Goal: Task Accomplishment & Management: Manage account settings

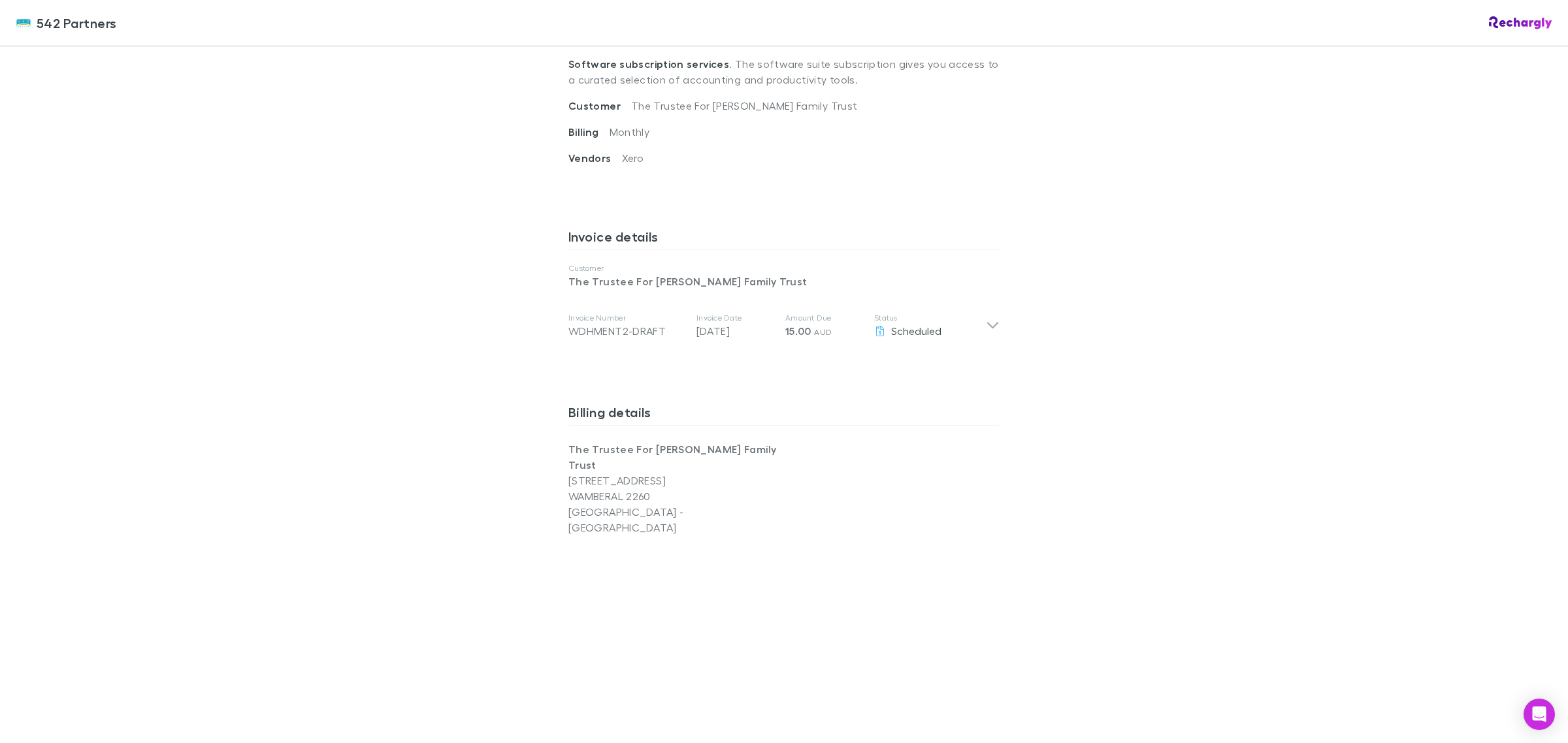
scroll to position [267, 0]
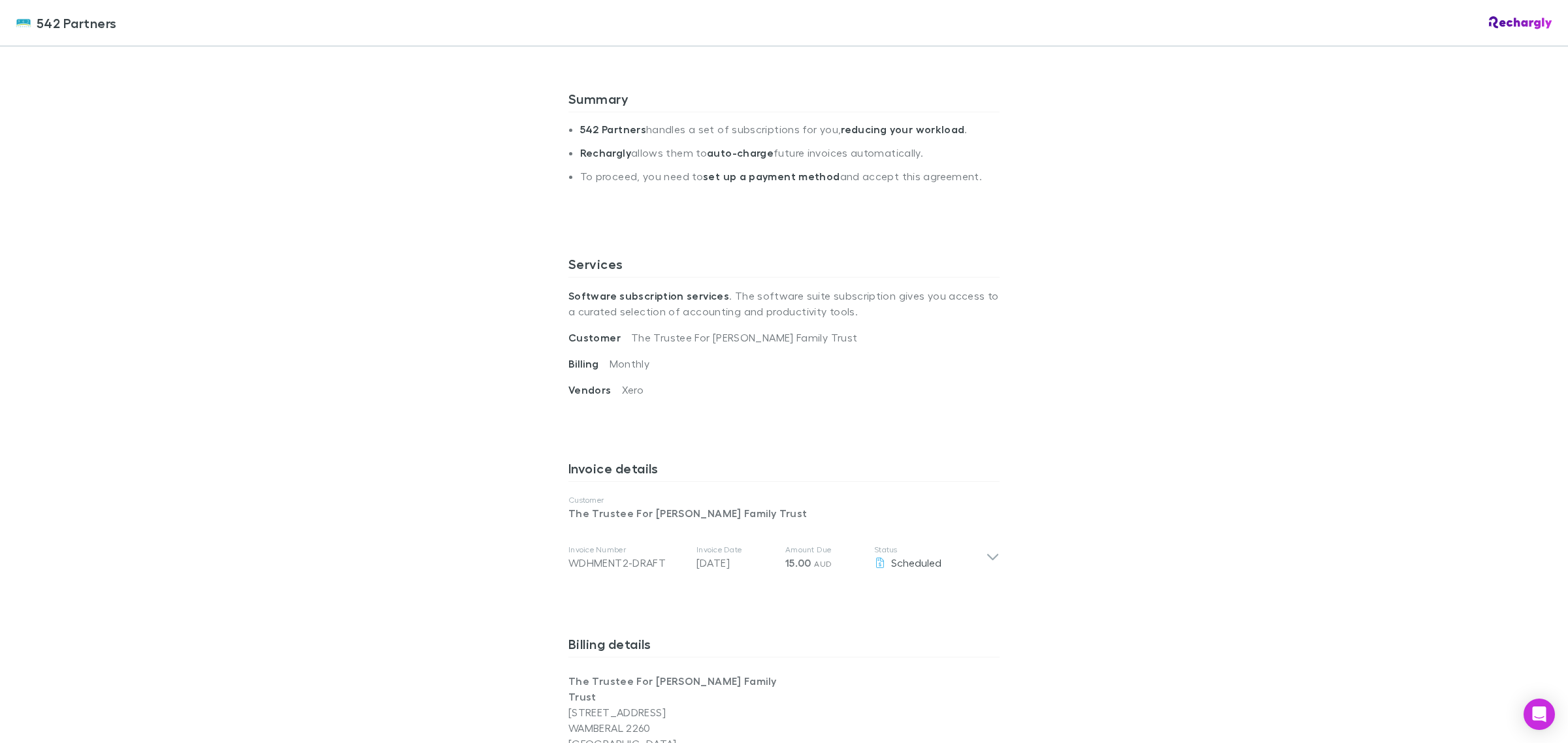
click at [1075, 388] on div "542 Partners 542 Partners Software subscriptions agreement 542 Partners has par…" at bounding box center [784, 371] width 1568 height 743
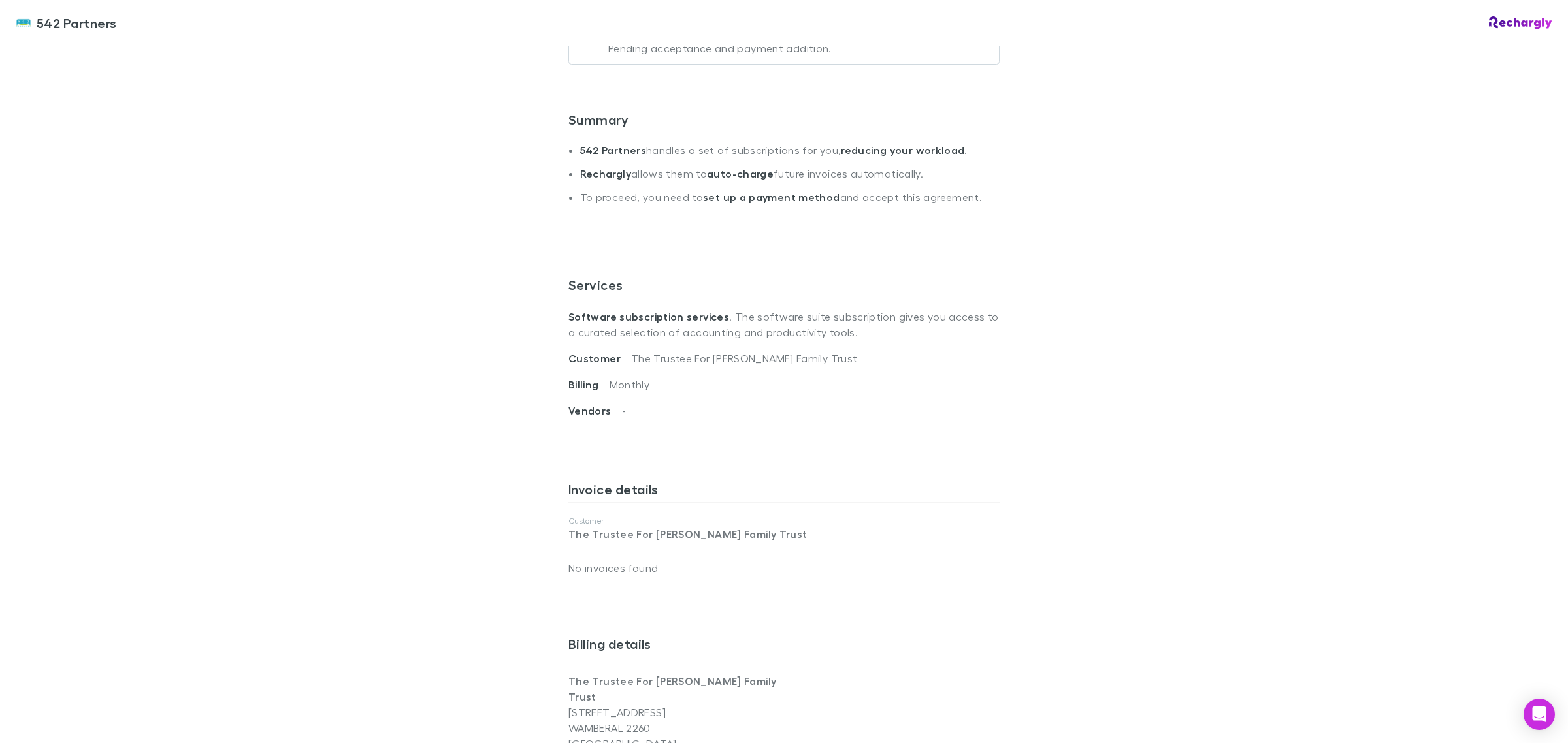
scroll to position [247, 0]
click at [1329, 474] on div "542 Partners 542 Partners Software subscriptions agreement 542 Partners has par…" at bounding box center [784, 371] width 1568 height 743
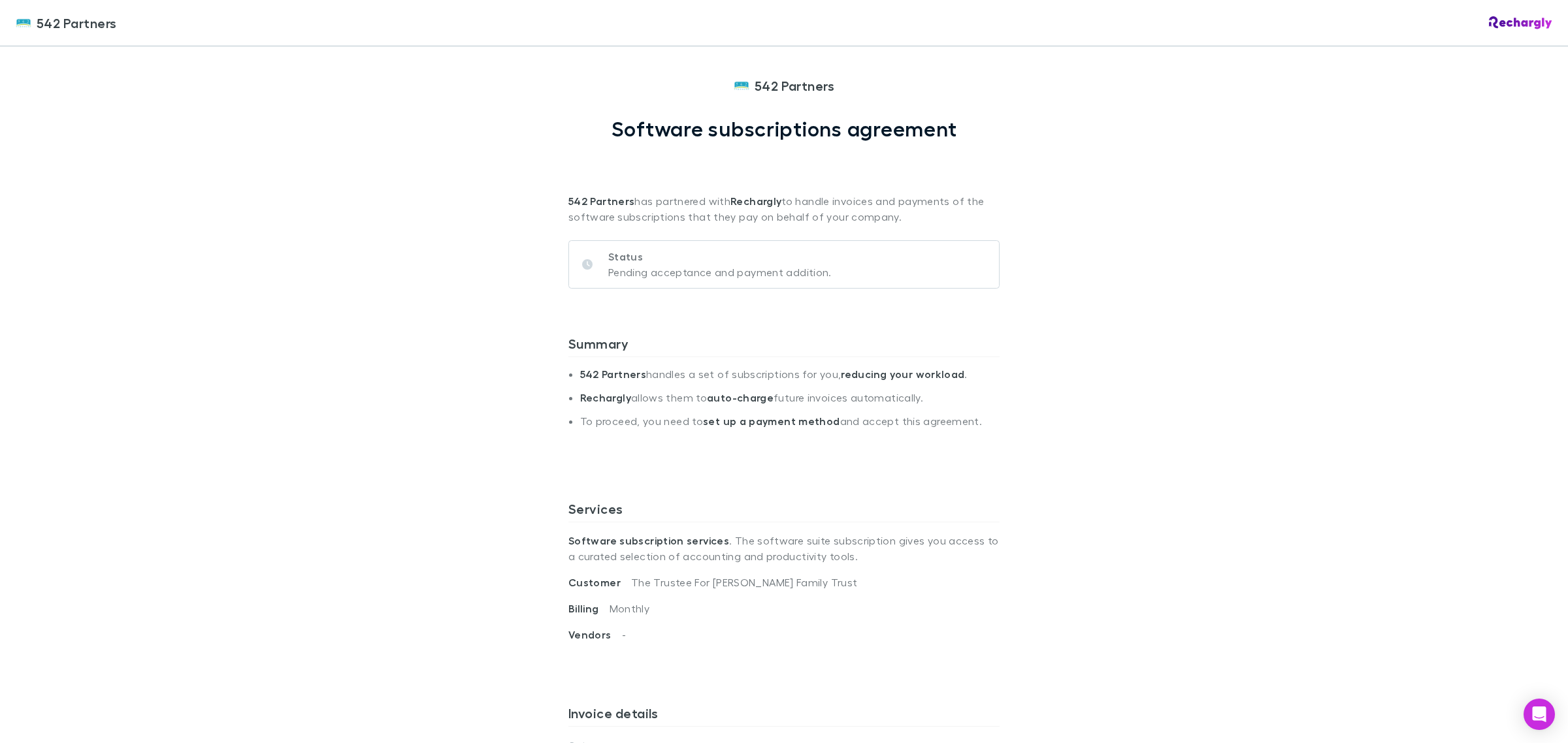
scroll to position [0, 0]
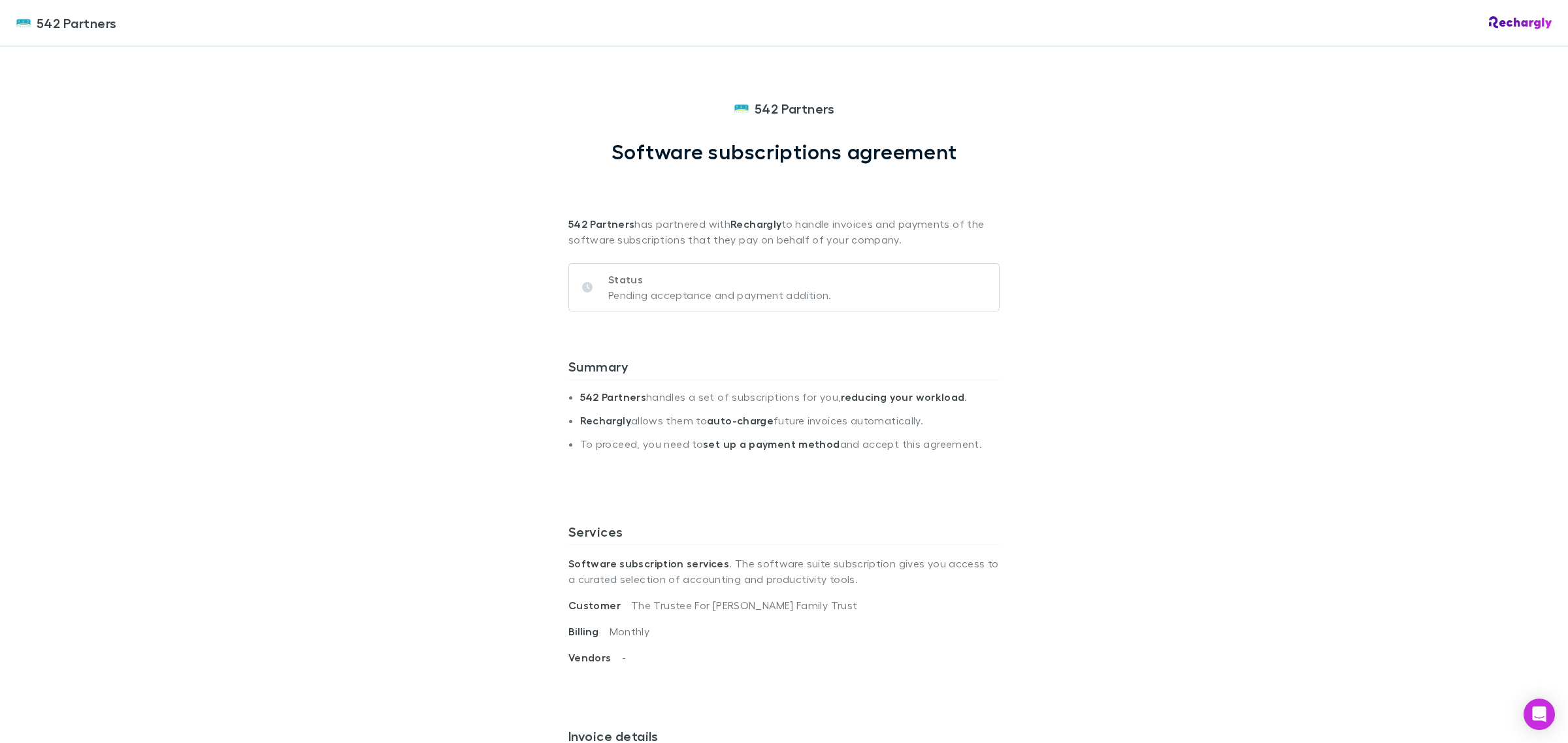
click at [1323, 278] on div "542 Partners 542 Partners Software subscriptions agreement 542 Partners has par…" at bounding box center [784, 371] width 1568 height 743
click at [1343, 272] on div "542 Partners 542 Partners Software subscriptions agreement 542 Partners has par…" at bounding box center [784, 371] width 1568 height 743
drag, startPoint x: 639, startPoint y: 343, endPoint x: 393, endPoint y: 170, distance: 300.7
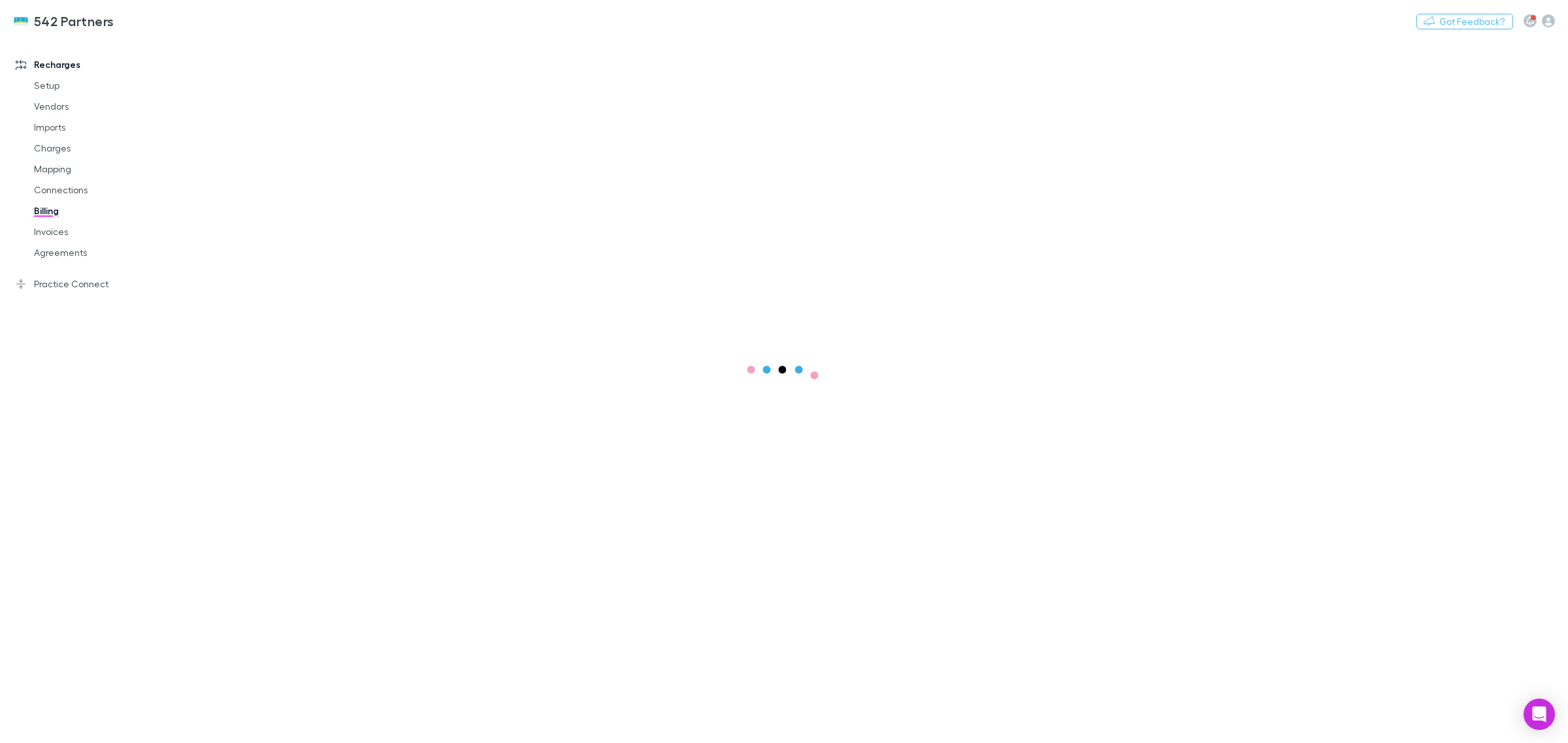
click at [72, 213] on link "Billing" at bounding box center [102, 211] width 163 height 21
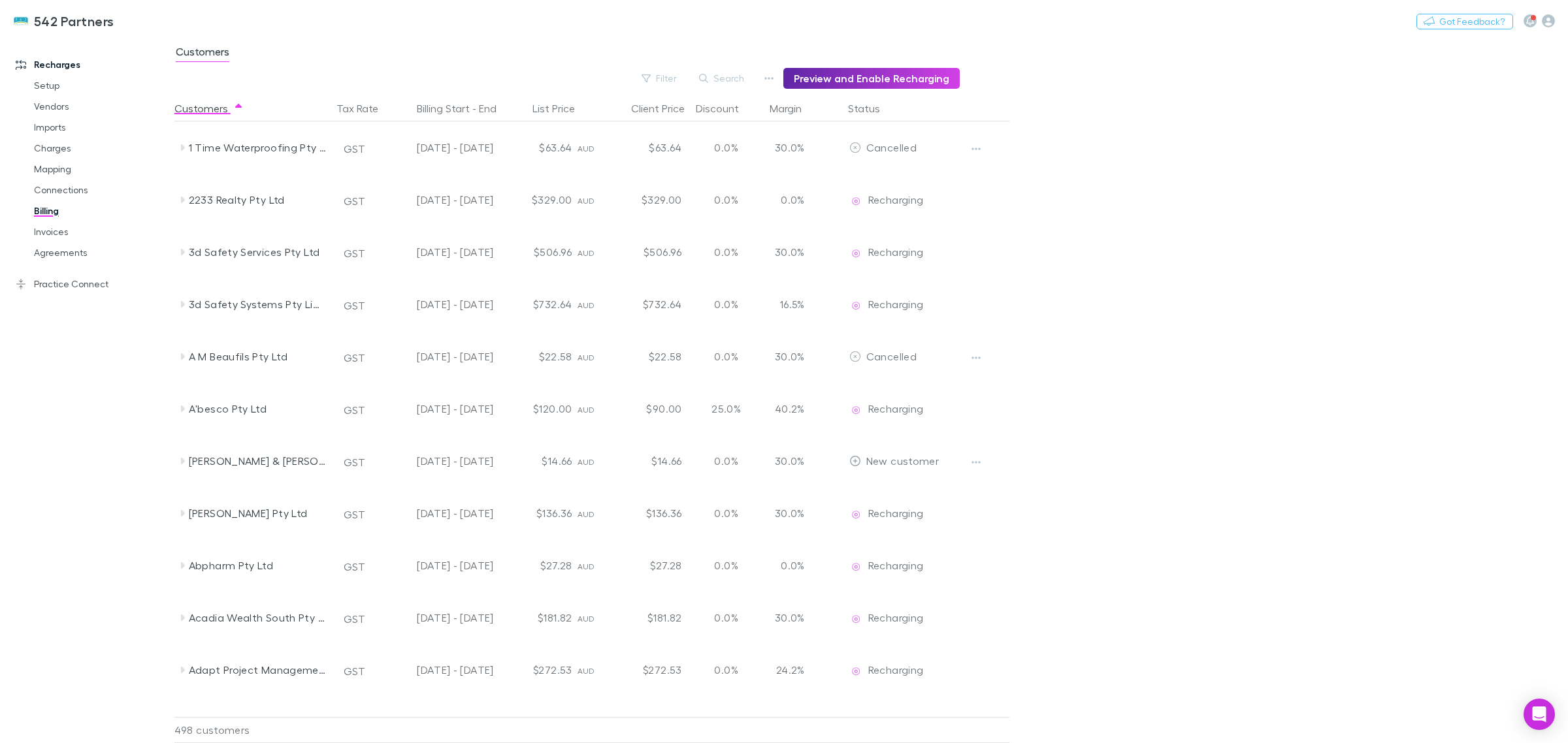
click at [708, 76] on icon "button" at bounding box center [703, 78] width 9 height 9
click at [720, 78] on input "*" at bounding box center [700, 78] width 65 height 18
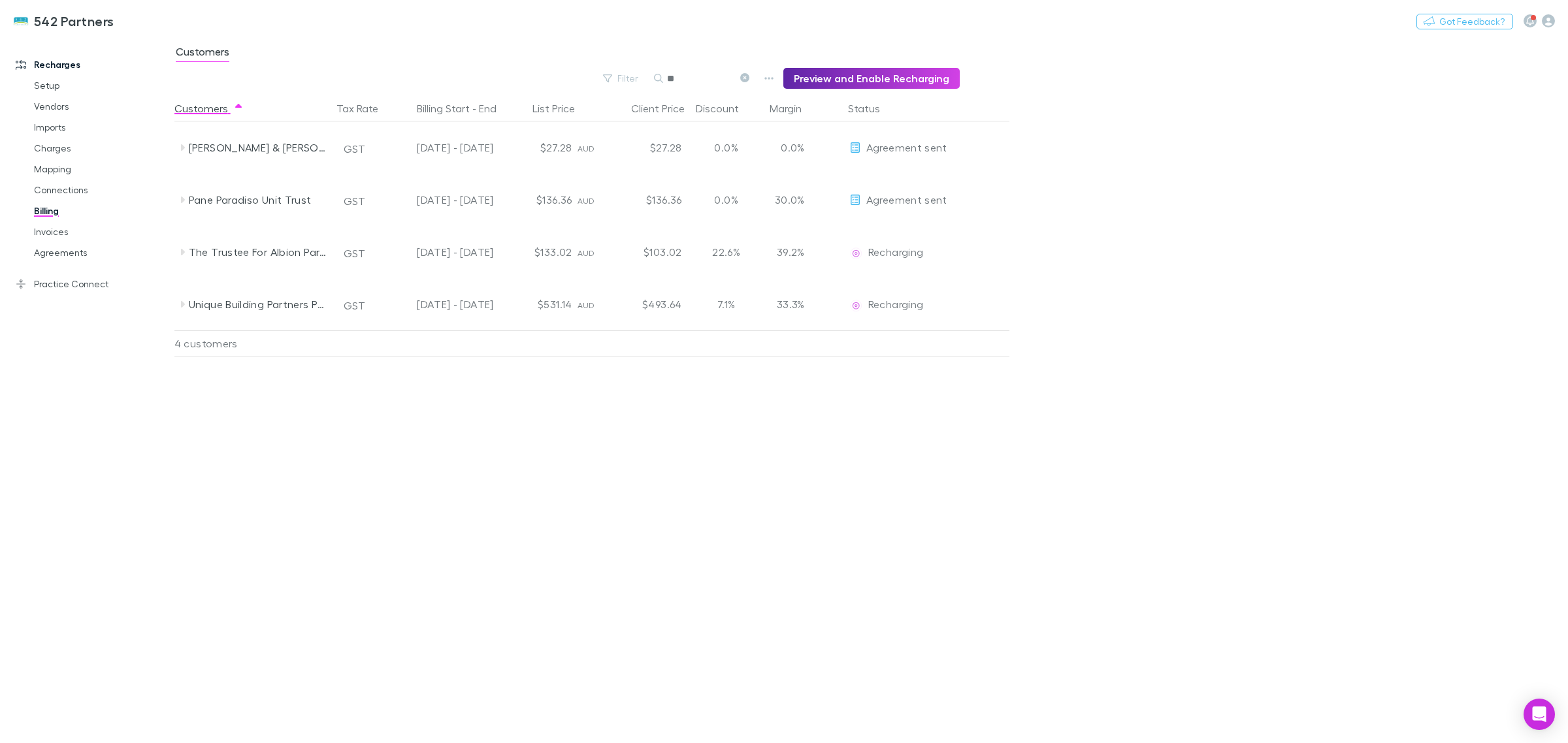
type input "*"
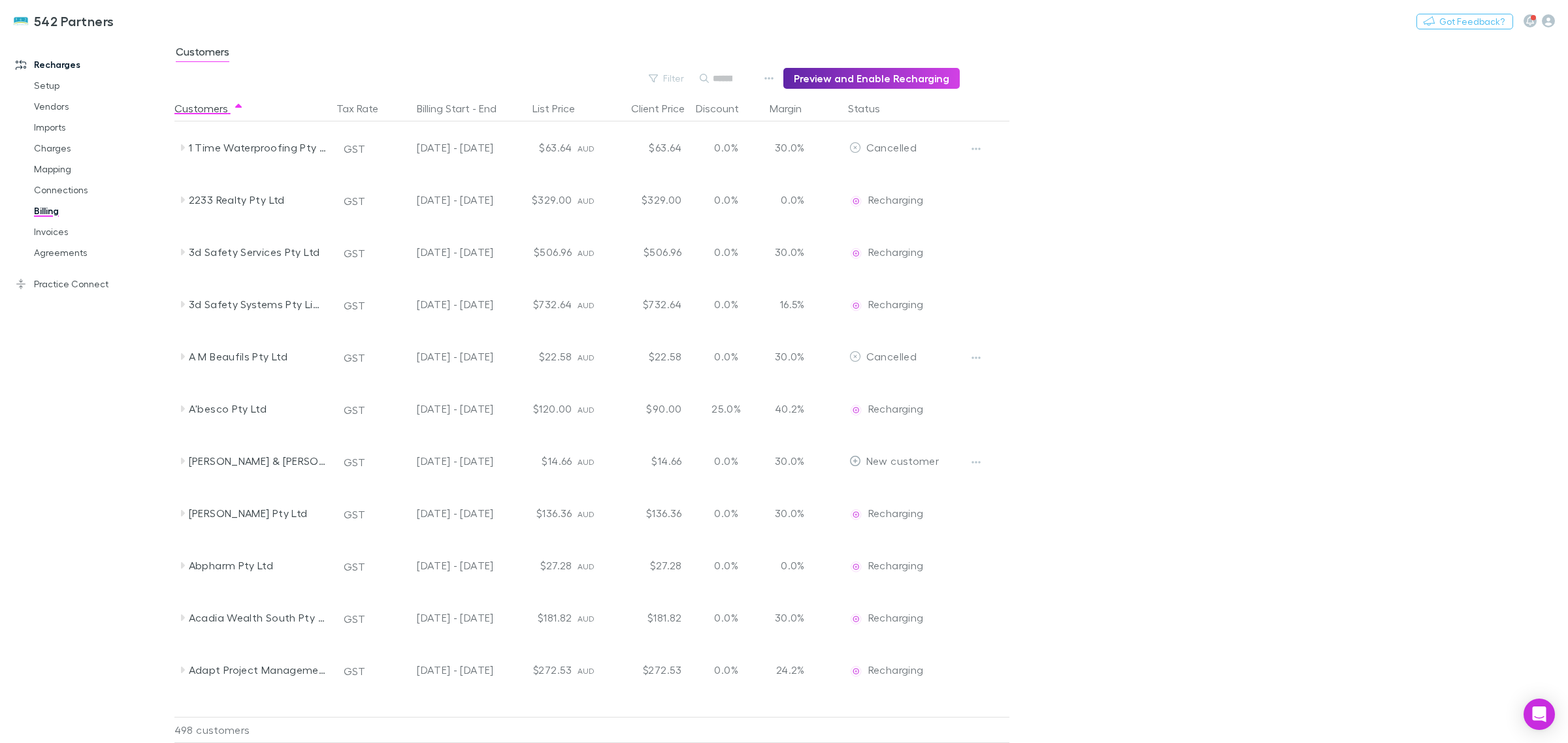
drag, startPoint x: 82, startPoint y: 253, endPoint x: 720, endPoint y: 11, distance: 682.4
click at [82, 253] on link "Agreements" at bounding box center [102, 253] width 163 height 21
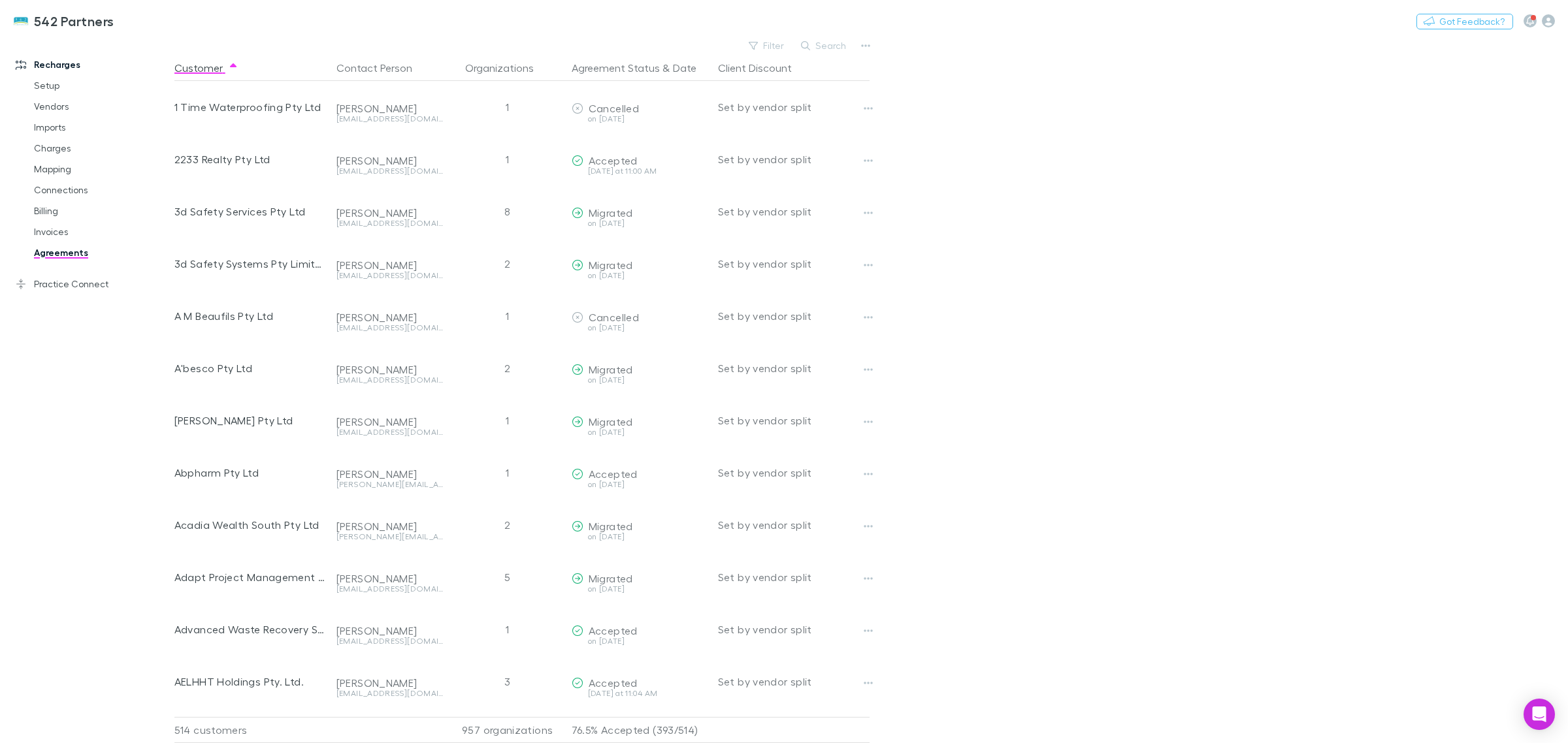
click at [803, 45] on icon "button" at bounding box center [805, 45] width 9 height 9
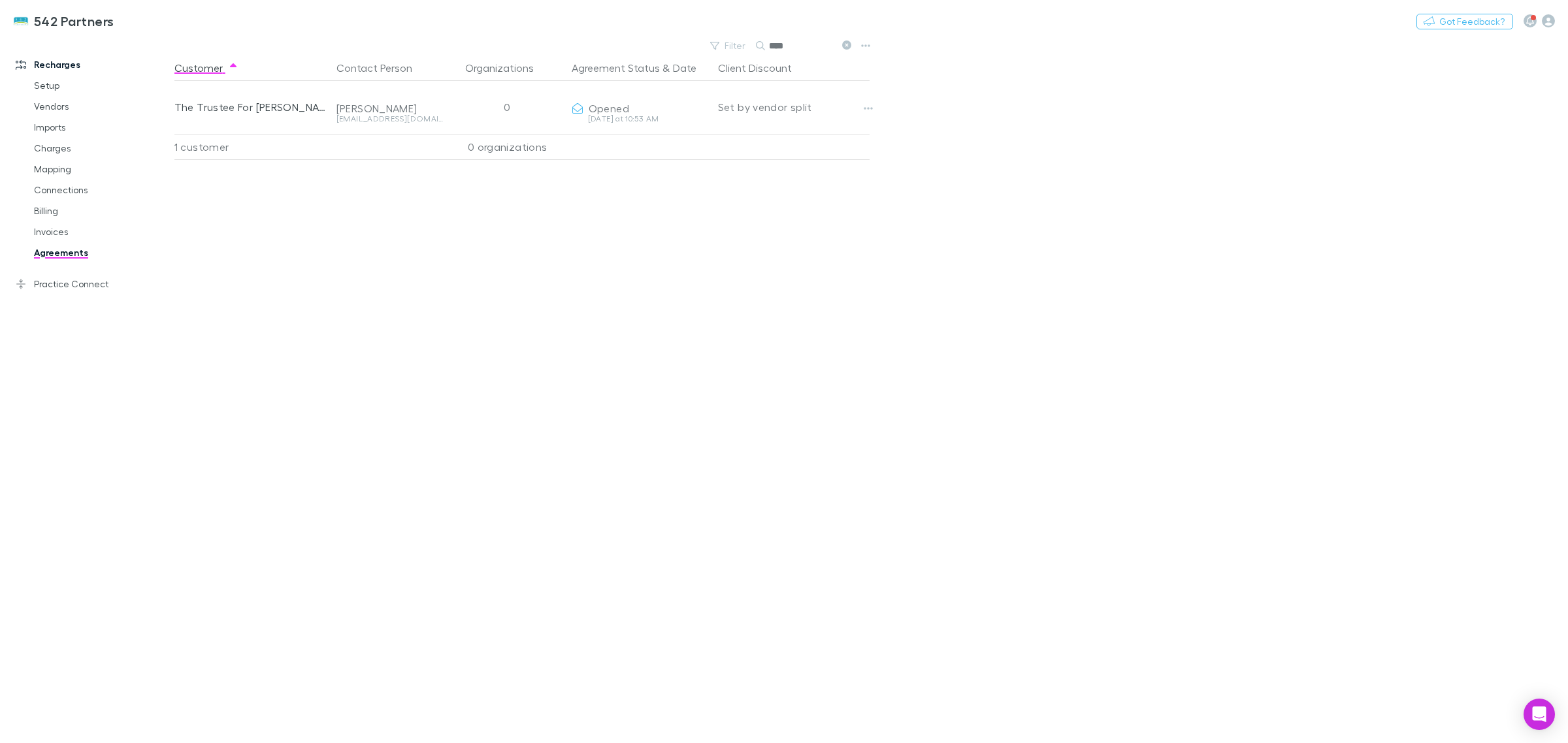
type input "****"
click at [873, 110] on button "button" at bounding box center [868, 108] width 18 height 18
click at [767, 183] on p "Retract agreement" at bounding box center [787, 181] width 159 height 16
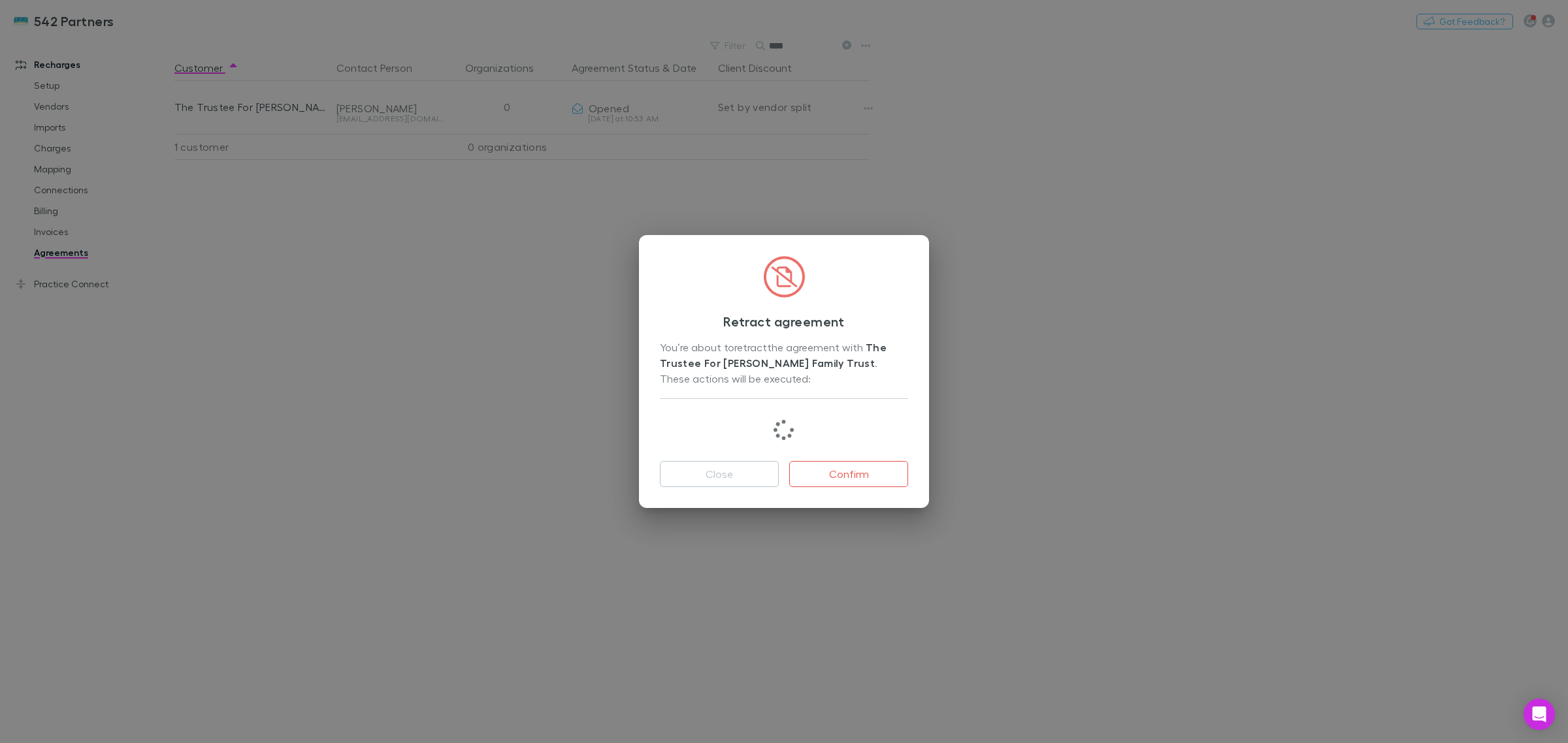
click at [842, 477] on button "Confirm" at bounding box center [848, 474] width 118 height 26
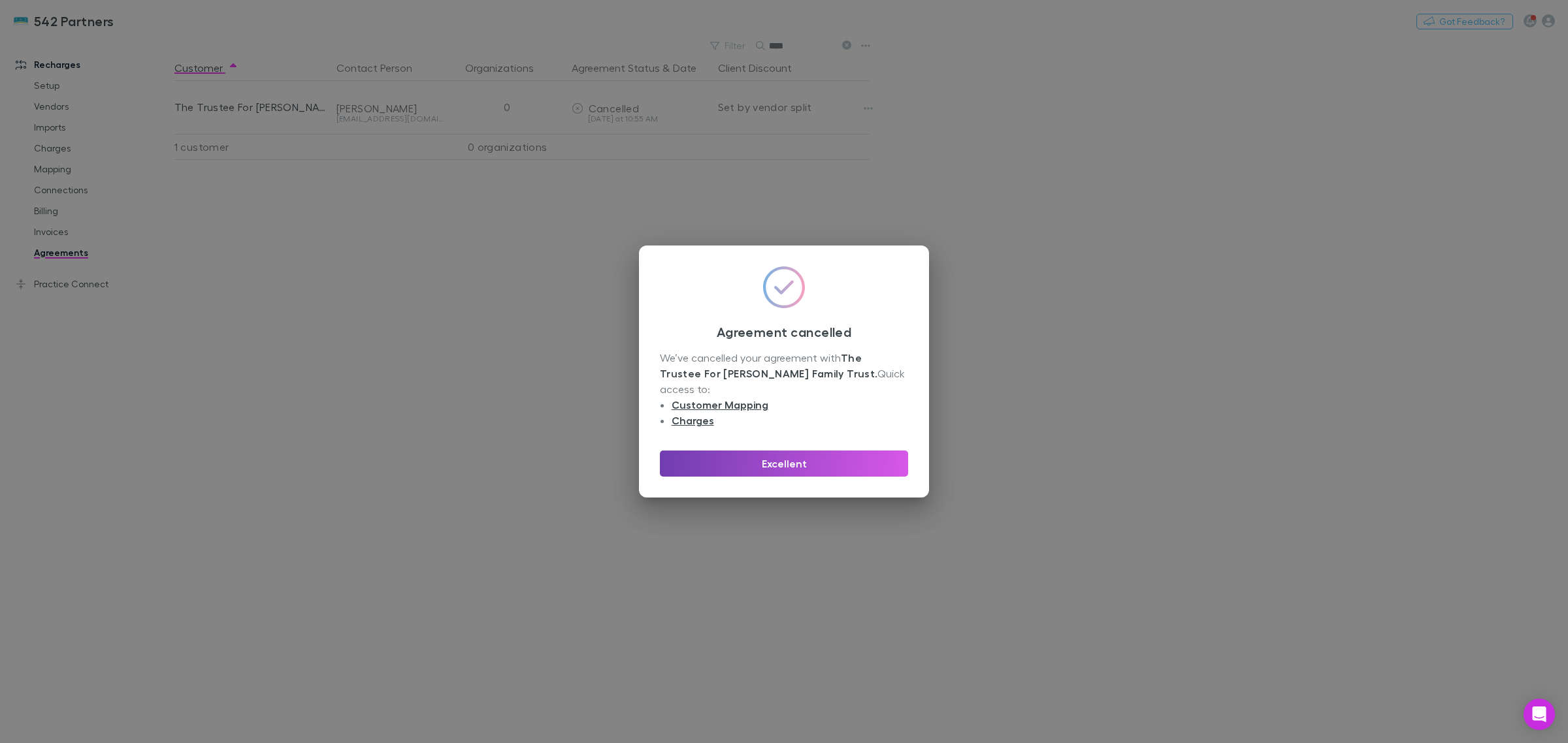
click at [850, 450] on button "Excellent" at bounding box center [783, 463] width 248 height 26
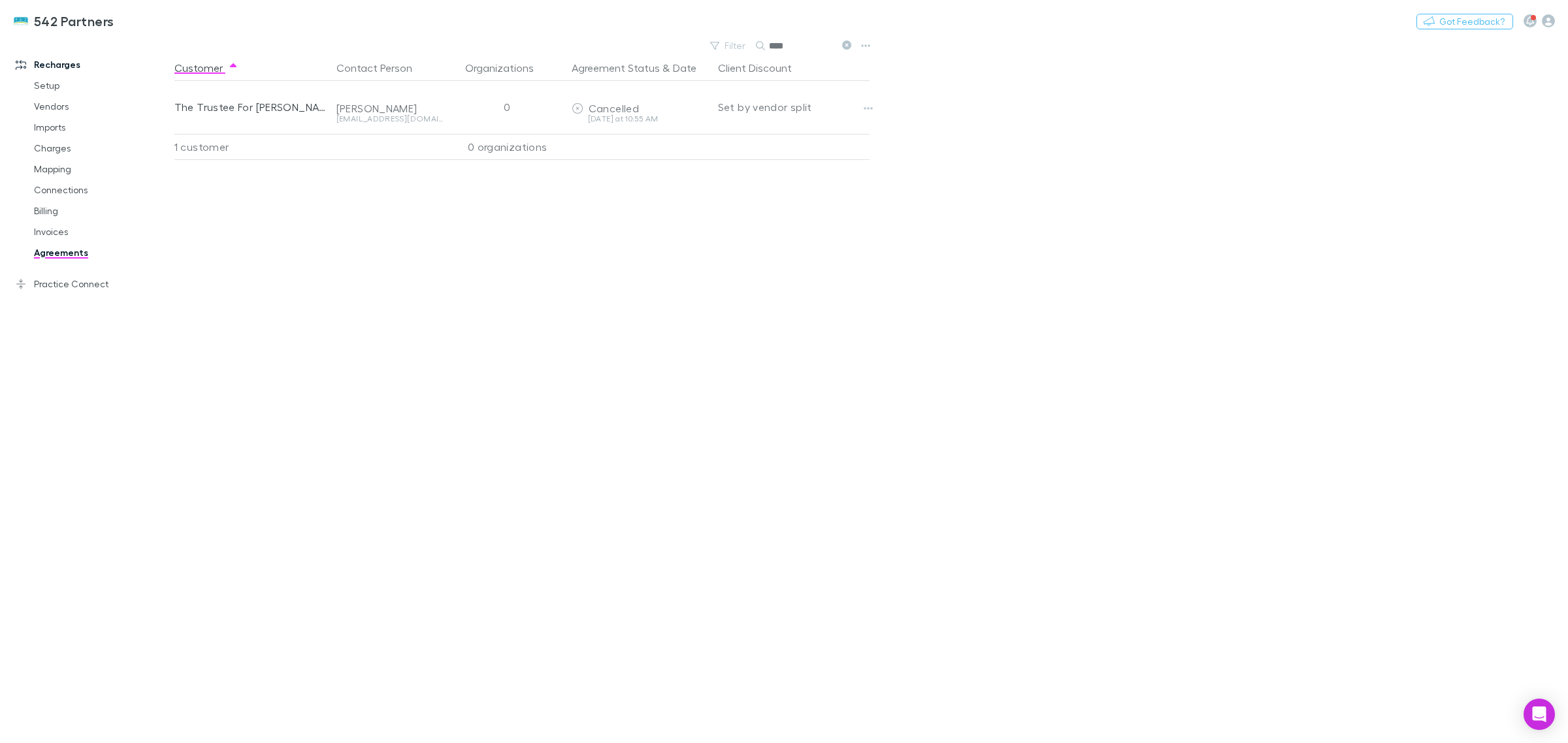
drag, startPoint x: 929, startPoint y: 652, endPoint x: 911, endPoint y: 625, distance: 32.4
click at [928, 648] on main "Filter Search **** Customer Contact Person Organizations Agreement Status & Dat…" at bounding box center [870, 389] width 1393 height 706
click at [31, 258] on link "Agreements" at bounding box center [102, 253] width 163 height 21
